Goal: Task Accomplishment & Management: Complete application form

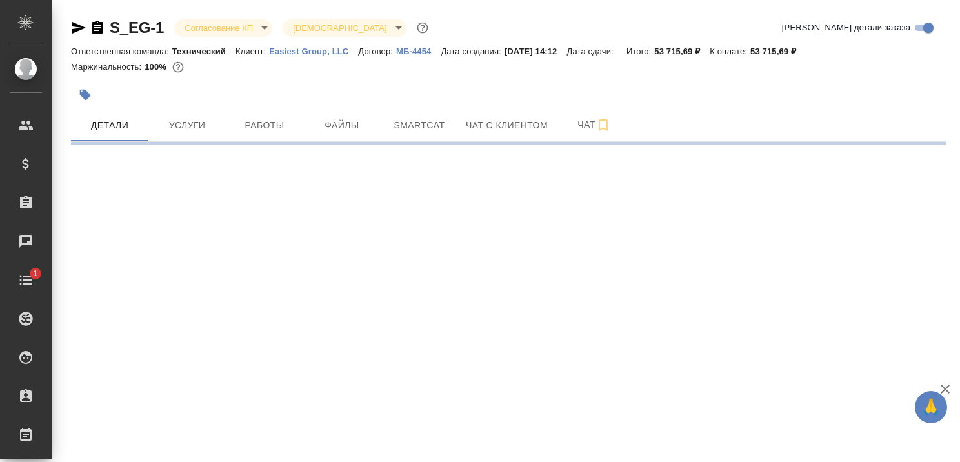
select select "RU"
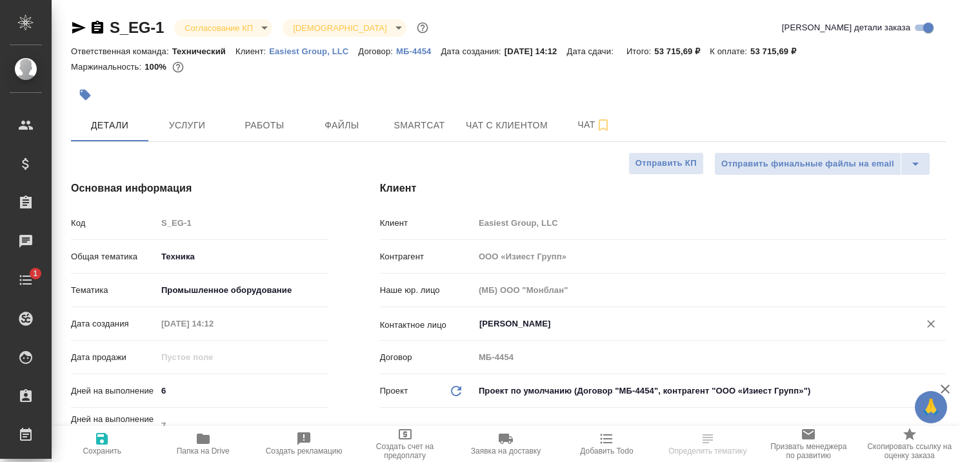
type textarea "x"
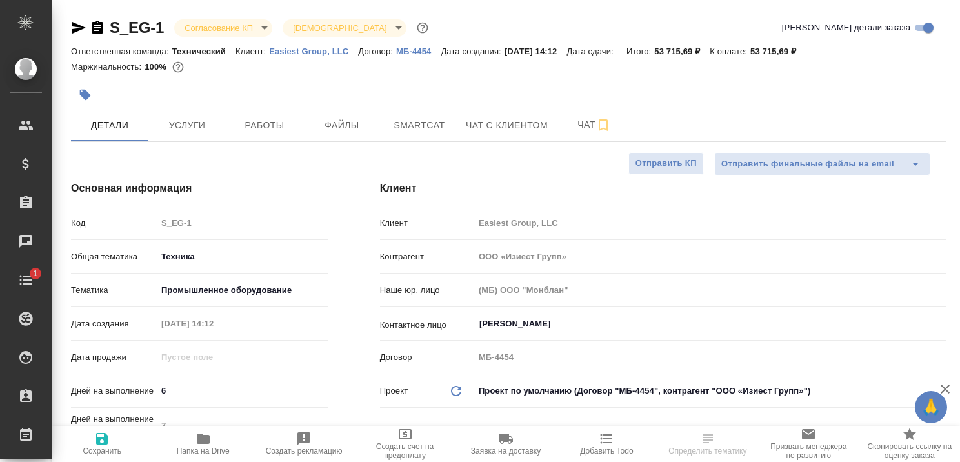
type textarea "x"
type input "[PERSON_NAME]"
click at [945, 384] on icon "button" at bounding box center [944, 388] width 15 height 15
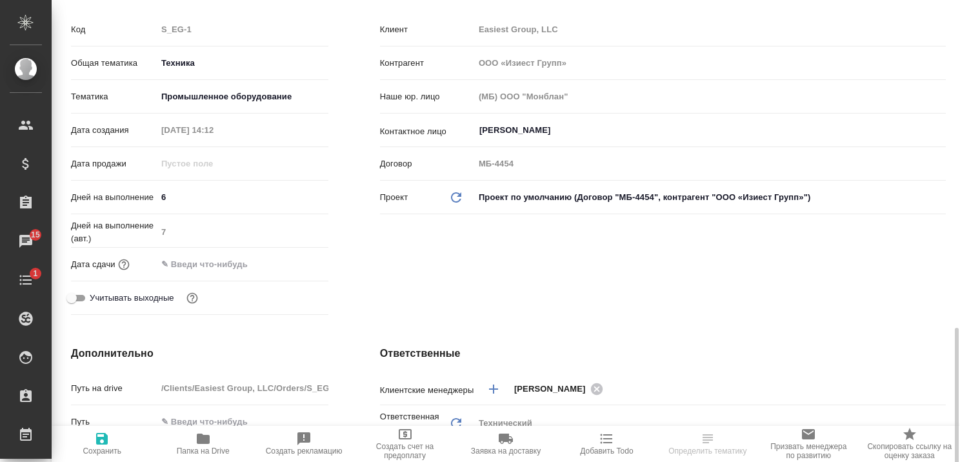
scroll to position [387, 0]
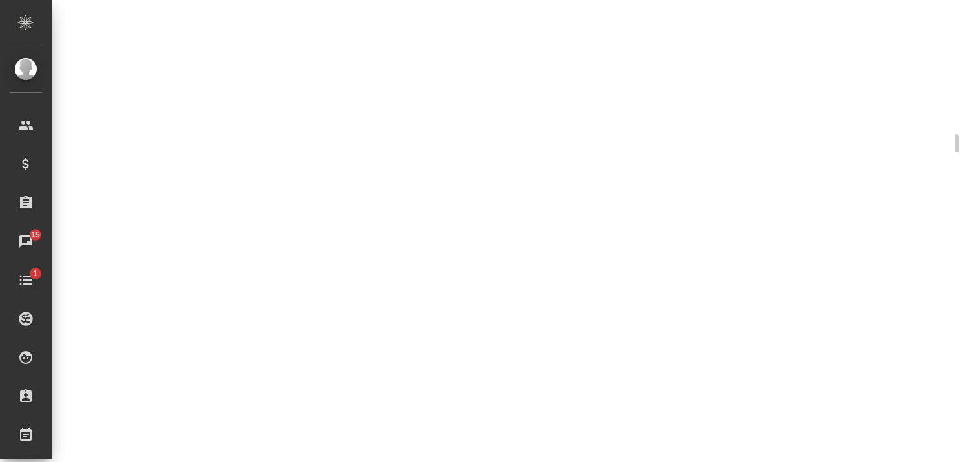
select select "RU"
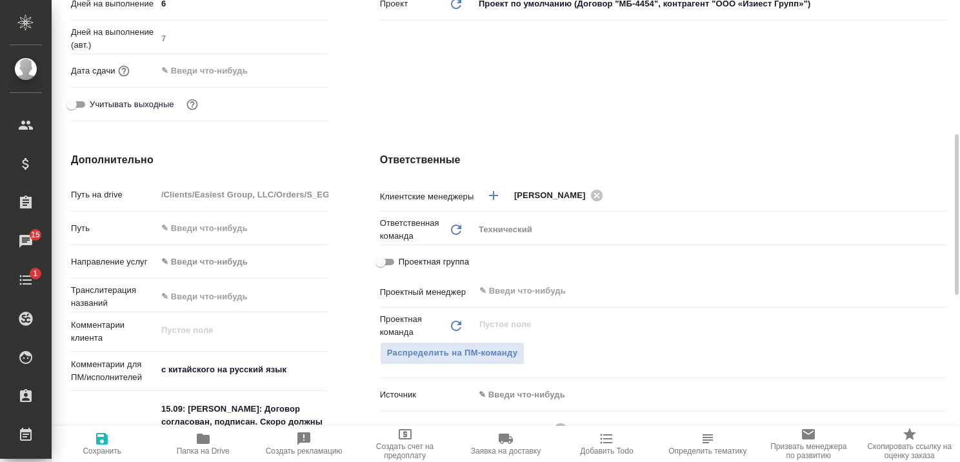
type textarea "x"
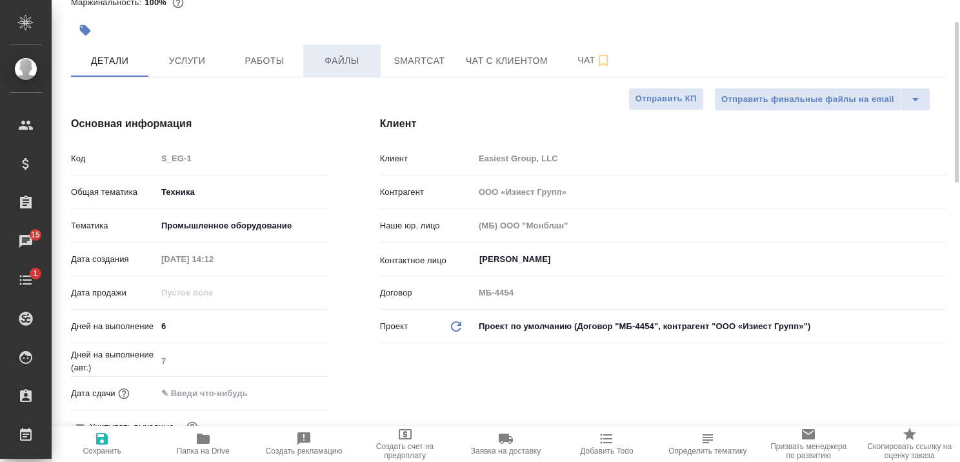
scroll to position [0, 0]
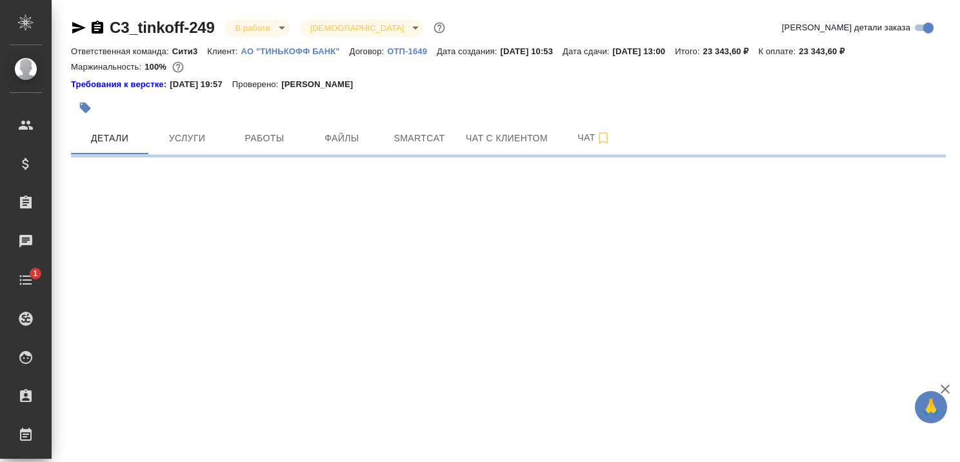
select select "RU"
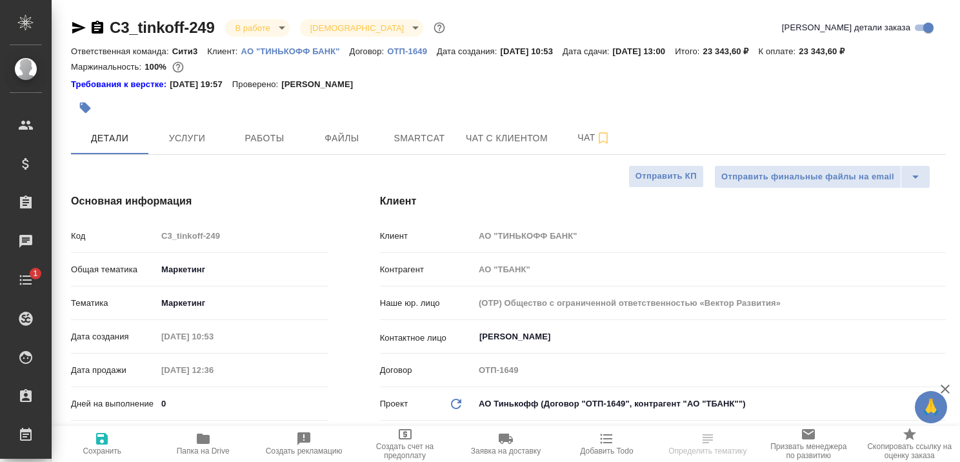
type textarea "x"
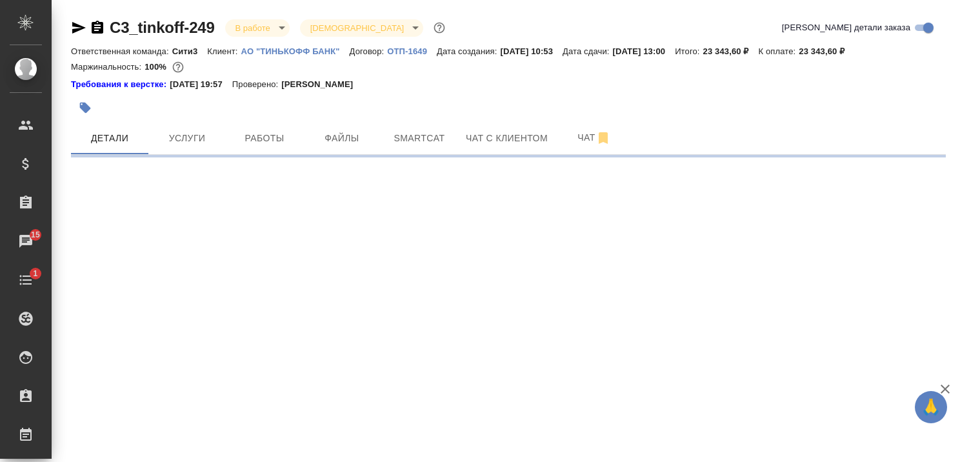
select select "RU"
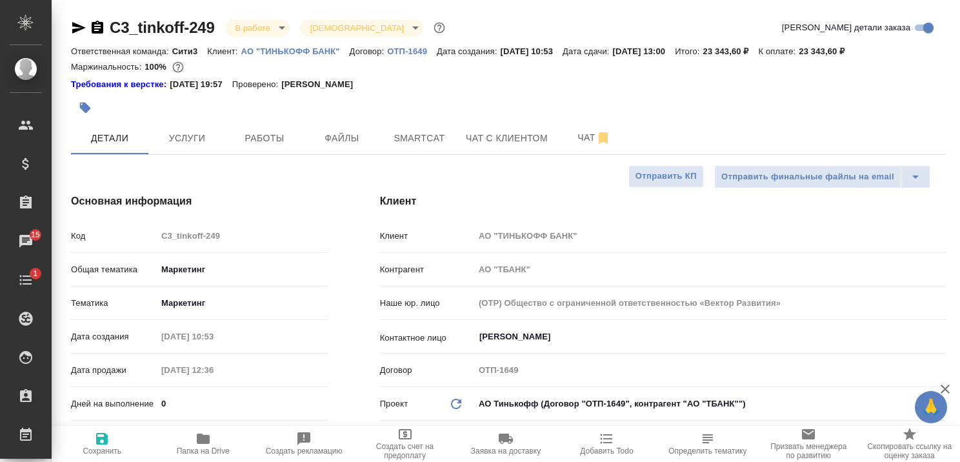
type textarea "x"
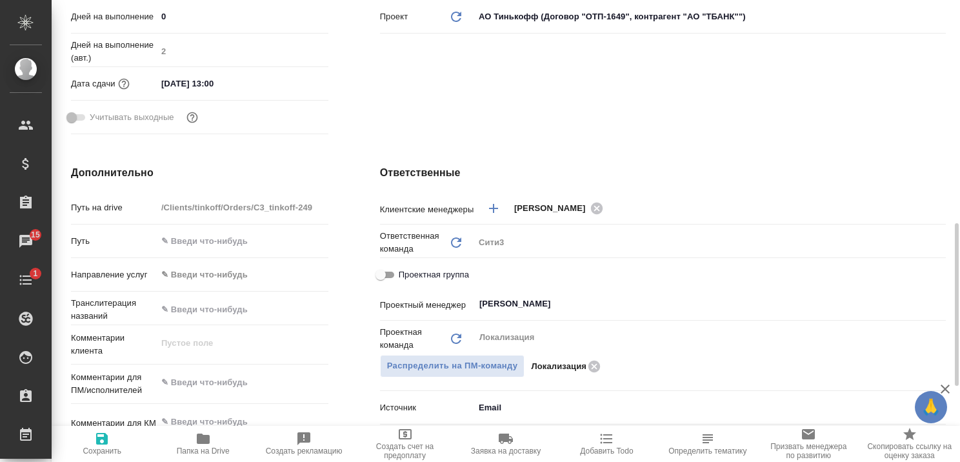
scroll to position [645, 0]
